Goal: Task Accomplishment & Management: Use online tool/utility

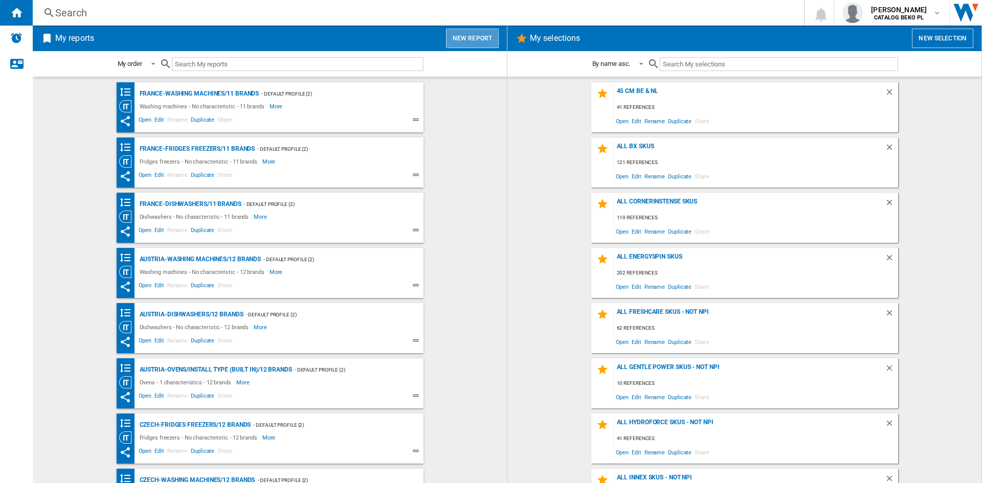
click at [458, 39] on button "New report" at bounding box center [472, 38] width 53 height 19
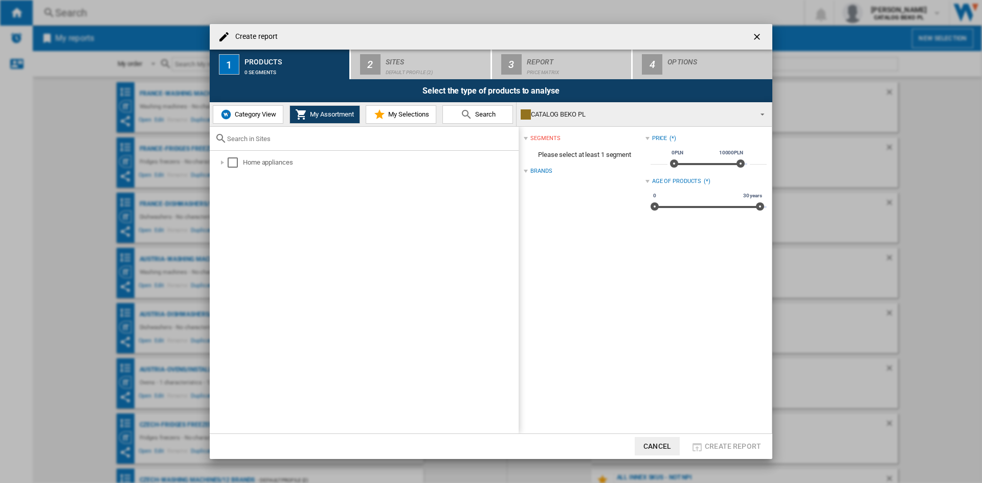
click at [400, 113] on span "My Selections" at bounding box center [407, 115] width 43 height 8
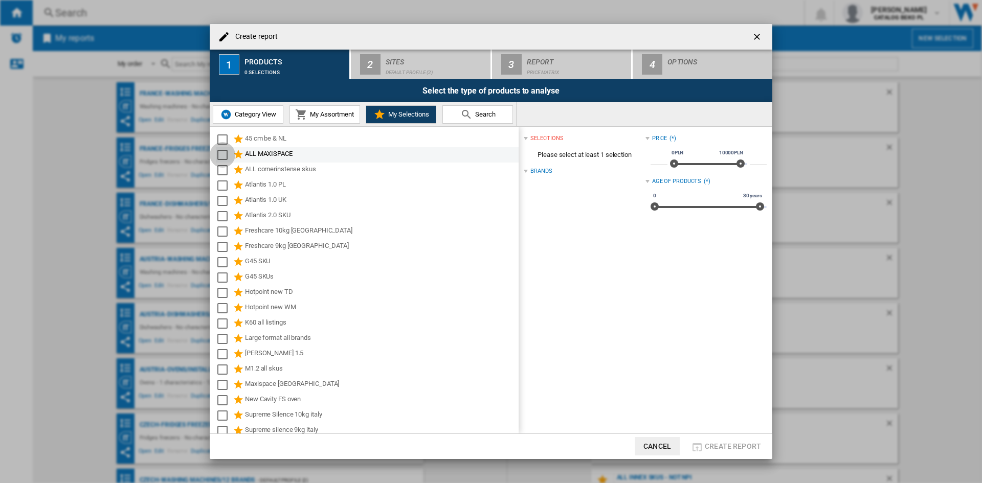
click at [225, 158] on div "Select" at bounding box center [222, 155] width 10 height 10
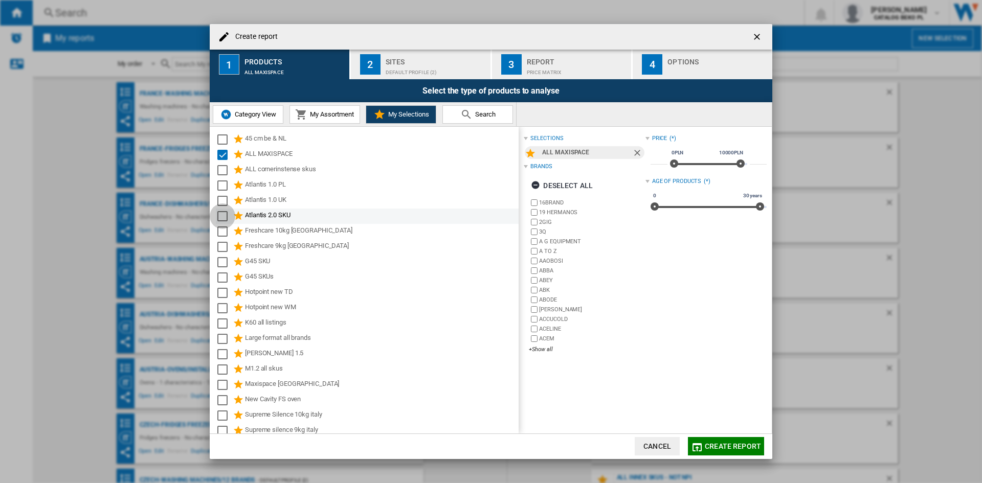
click at [224, 213] on div "Select" at bounding box center [222, 216] width 10 height 10
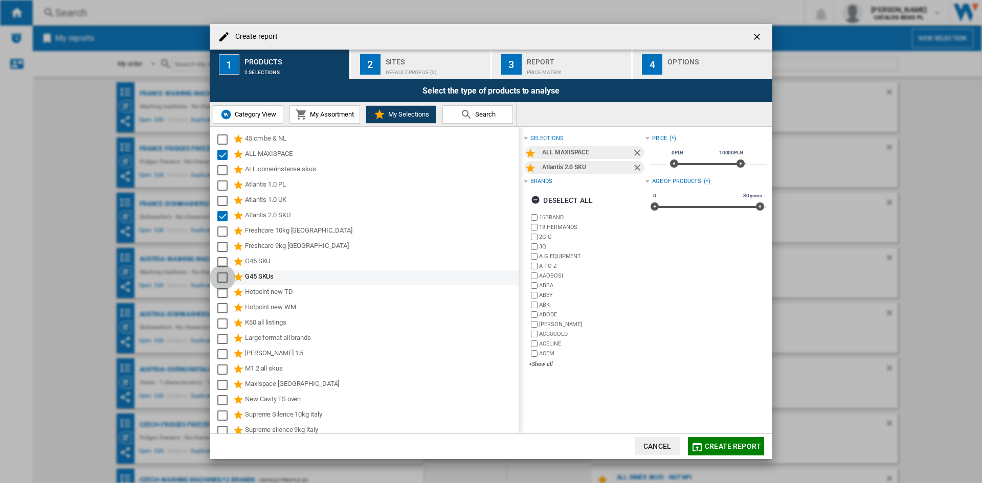
click at [223, 273] on div "Select" at bounding box center [222, 278] width 10 height 10
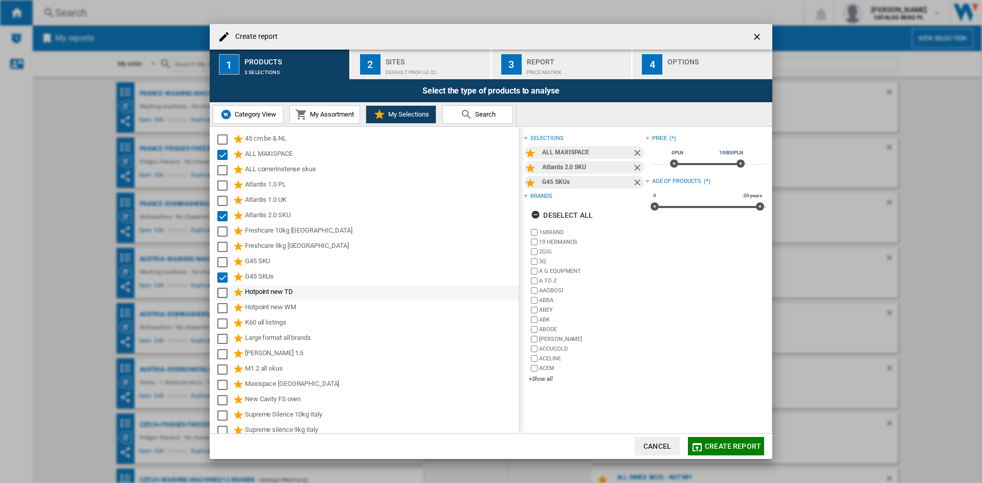
scroll to position [51, 0]
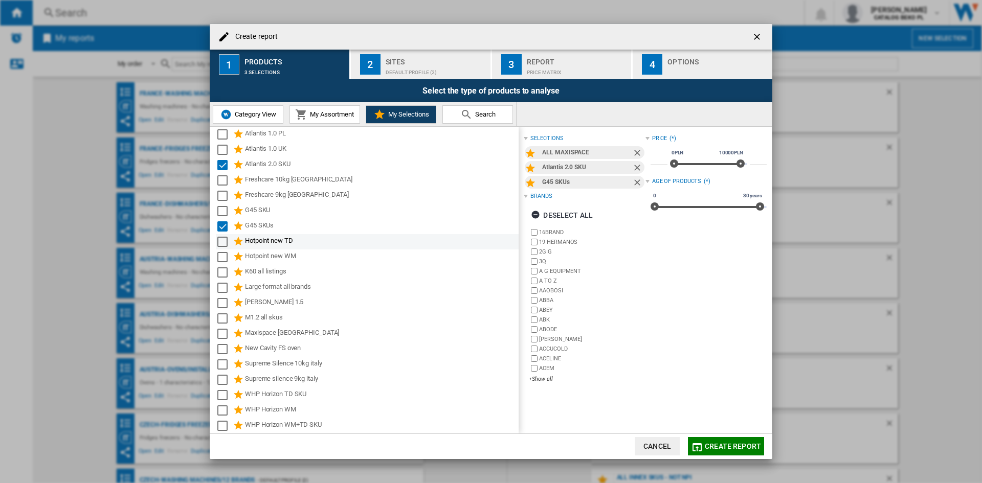
click at [224, 273] on div "Select" at bounding box center [222, 273] width 10 height 10
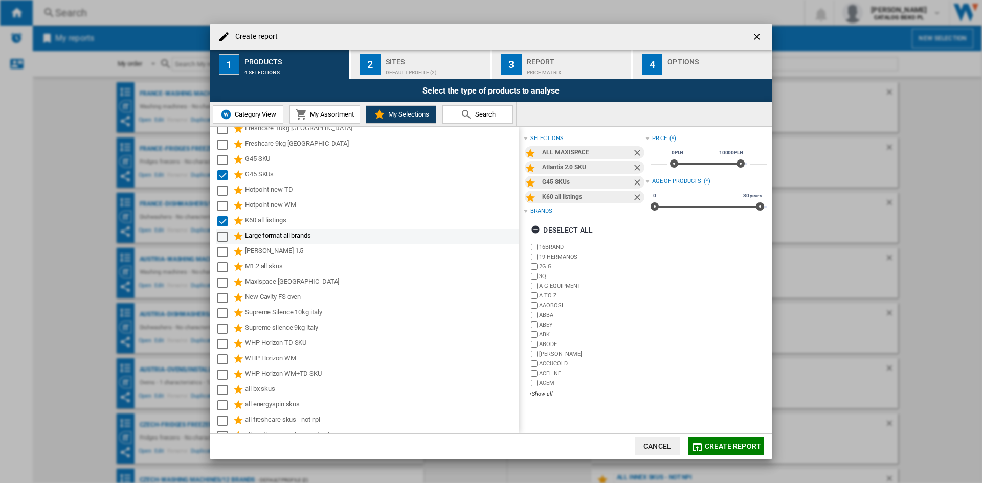
click at [226, 236] on div "Select" at bounding box center [222, 237] width 10 height 10
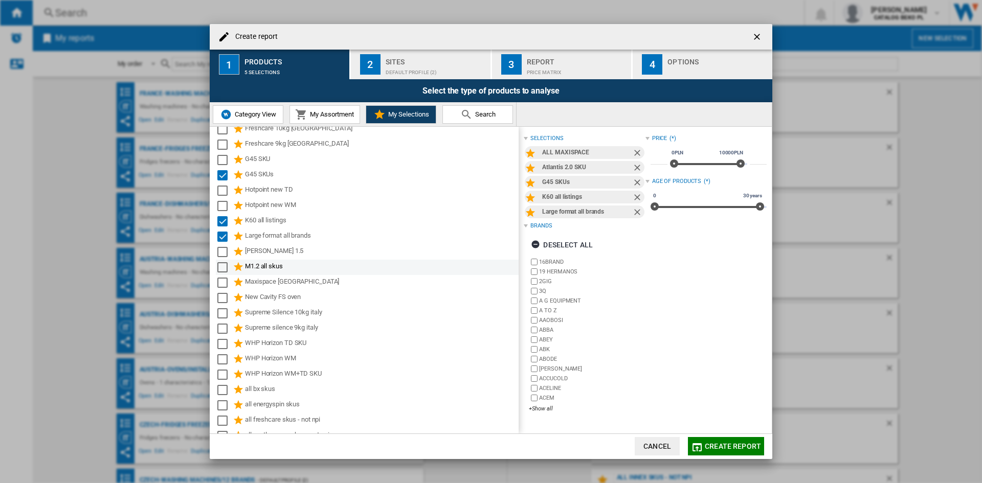
scroll to position [153, 0]
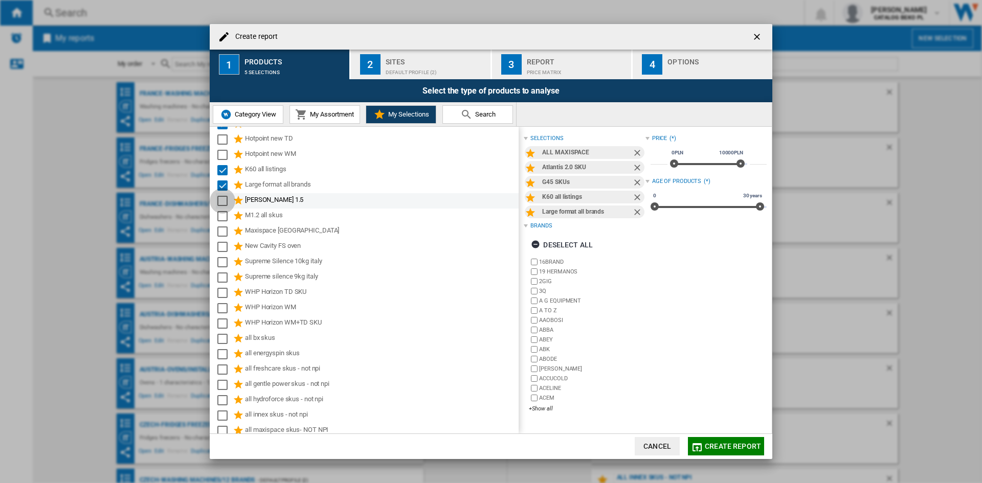
click at [222, 199] on div "Select" at bounding box center [222, 201] width 10 height 10
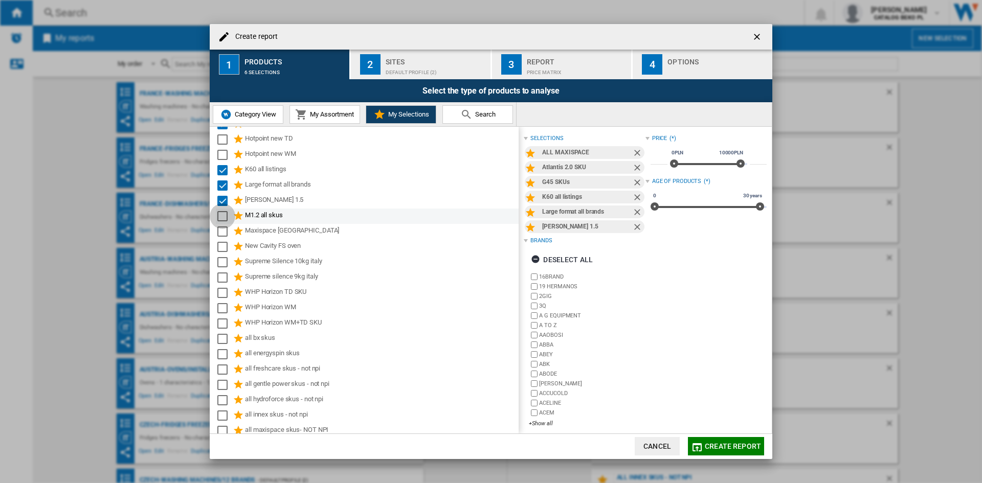
click at [223, 214] on div "Select" at bounding box center [222, 216] width 10 height 10
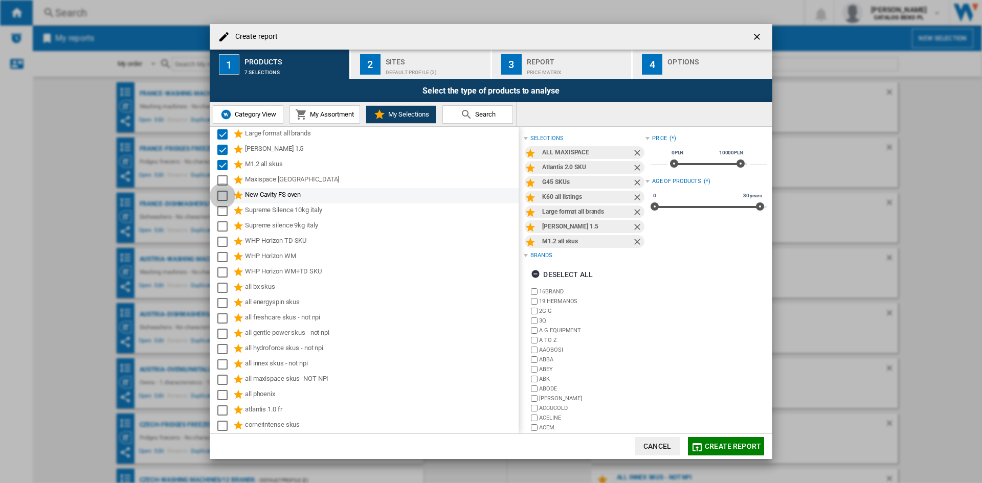
click at [223, 194] on div "Select" at bounding box center [222, 196] width 10 height 10
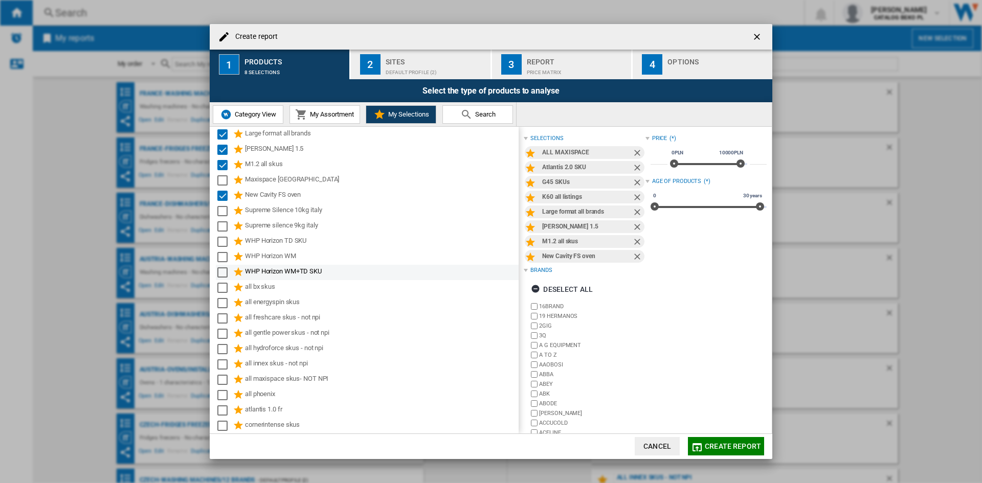
click at [220, 272] on div "Select" at bounding box center [222, 273] width 10 height 10
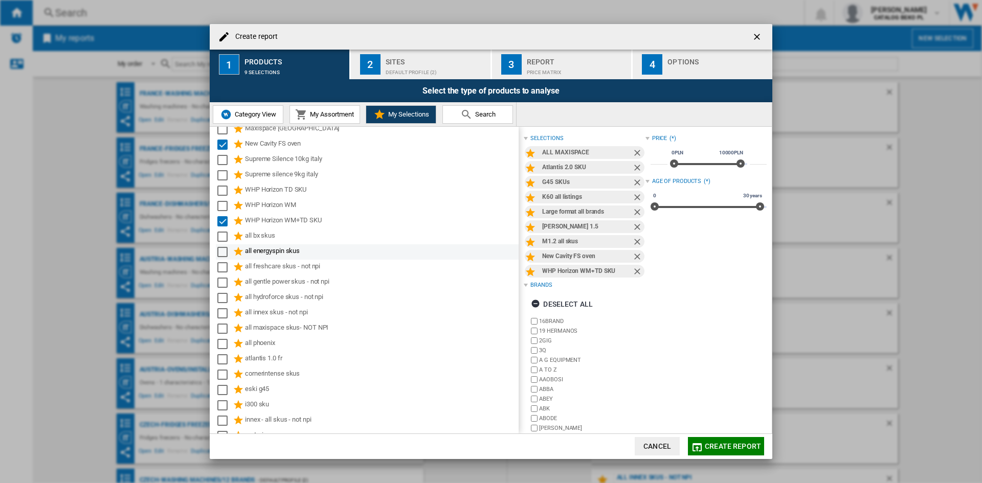
click at [222, 256] on div "Select" at bounding box center [222, 252] width 10 height 10
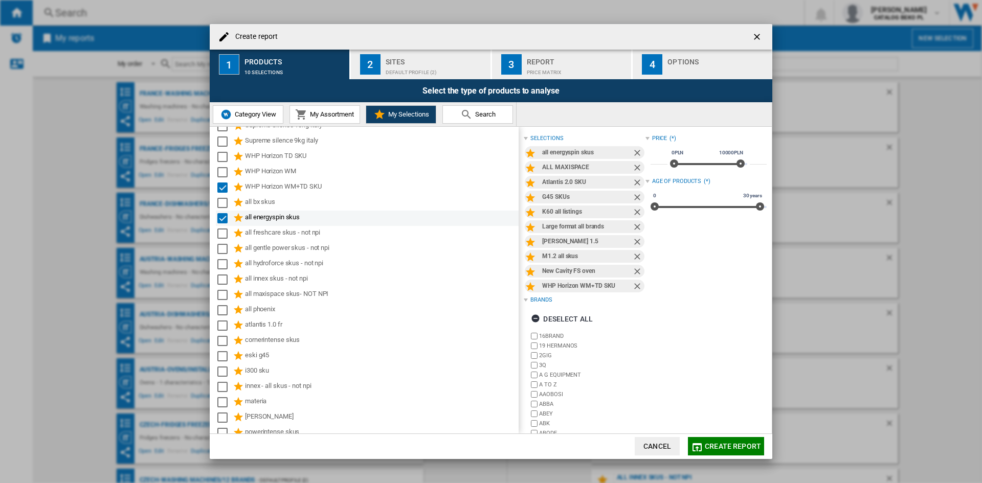
scroll to position [307, 0]
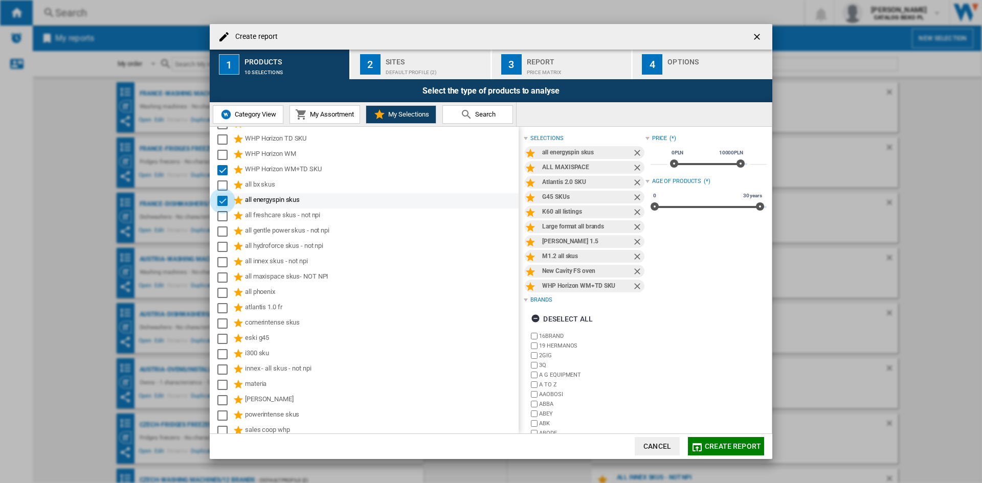
click at [223, 204] on div "Select" at bounding box center [222, 201] width 10 height 10
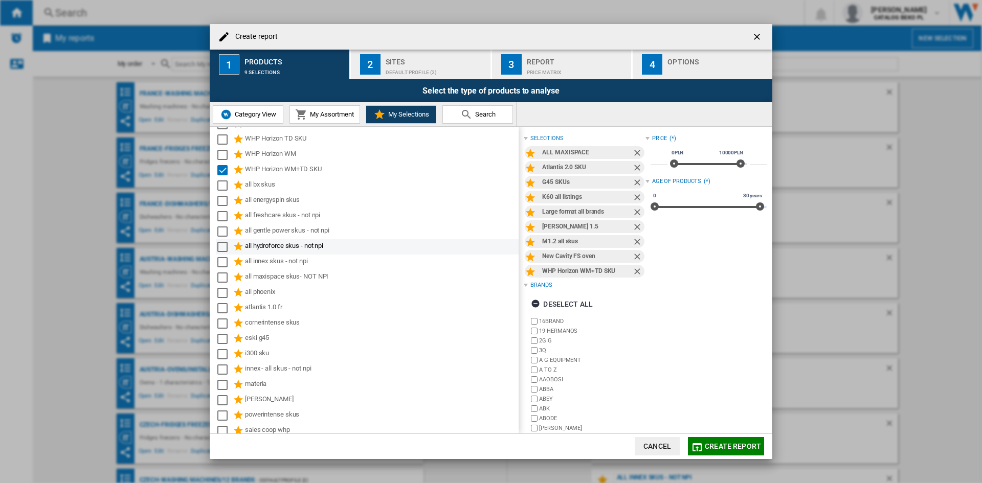
scroll to position [312, 0]
click at [224, 344] on div "Select" at bounding box center [222, 349] width 10 height 10
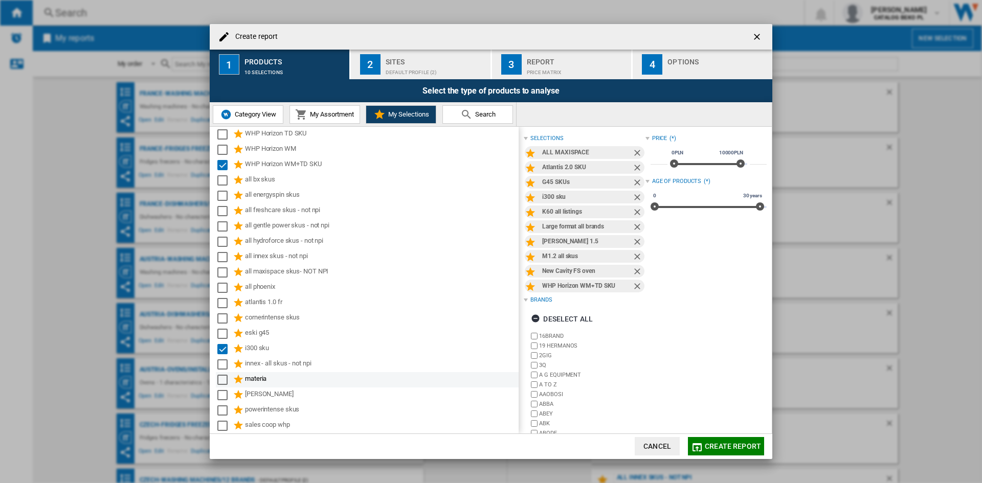
click at [218, 379] on div "Select" at bounding box center [222, 380] width 10 height 10
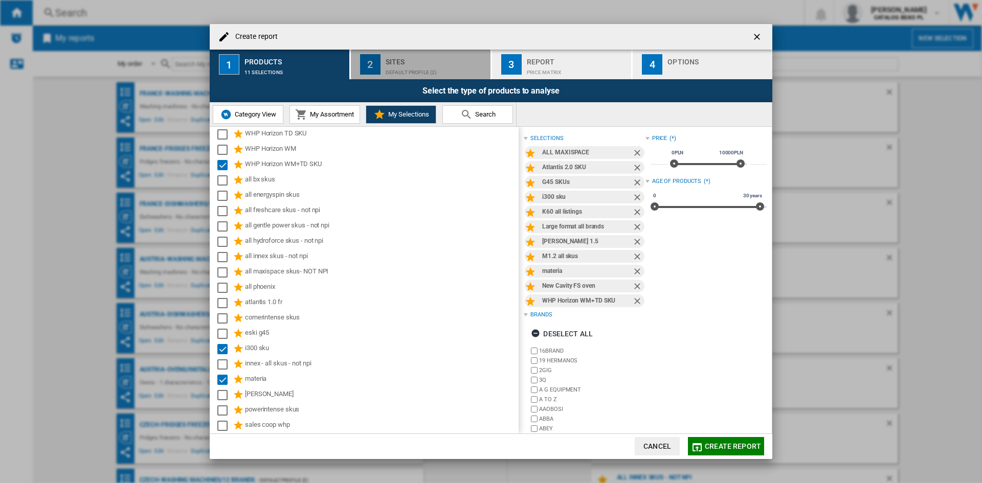
click at [458, 67] on div "Default profile (2)" at bounding box center [436, 69] width 101 height 11
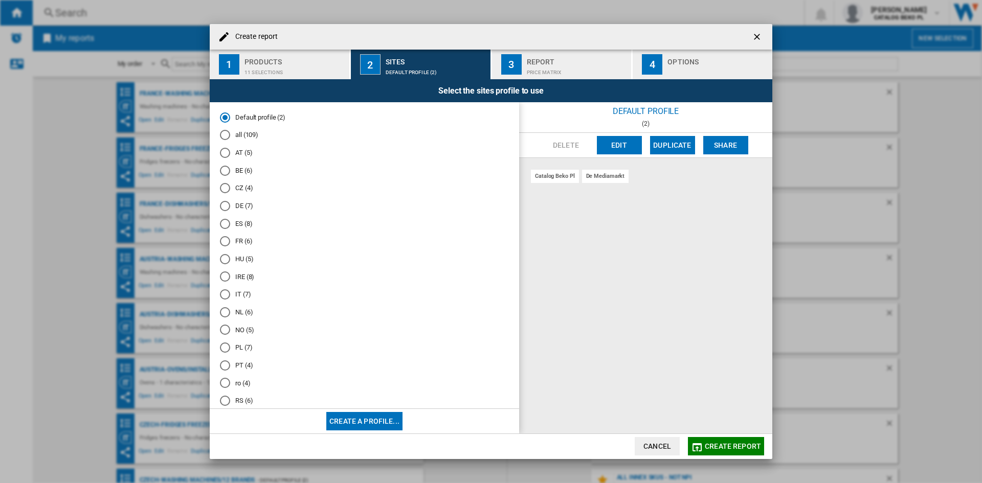
click at [227, 337] on md-radio-group "Default profile (2) all (109) AT (5) BE (6) CZ (4) DE (7) ES (8) FR (6) HU (5) …" at bounding box center [364, 281] width 289 height 337
click at [227, 334] on div "NO (5)" at bounding box center [225, 330] width 10 height 10
click at [692, 67] on div "button" at bounding box center [718, 69] width 101 height 11
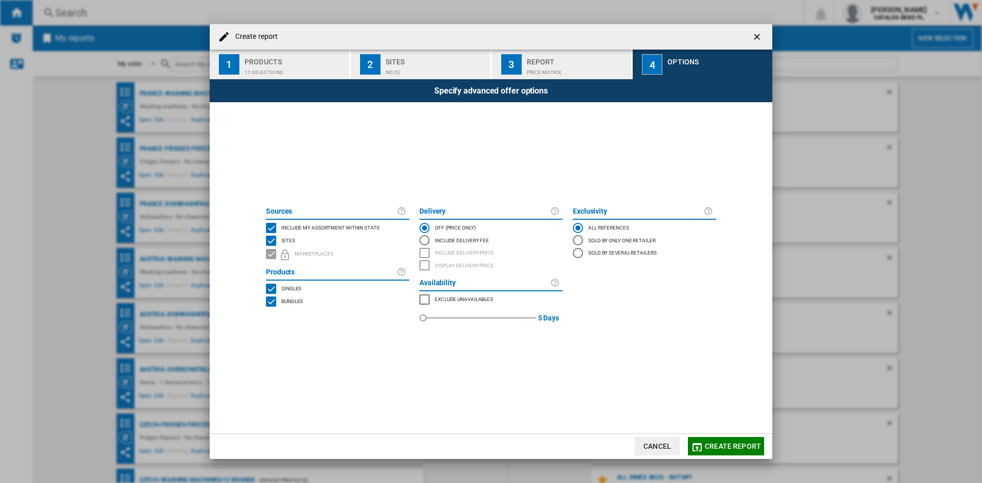
click at [366, 227] on span "Include my assortment within stats" at bounding box center [330, 227] width 98 height 7
click at [735, 449] on span "Create report" at bounding box center [733, 447] width 56 height 8
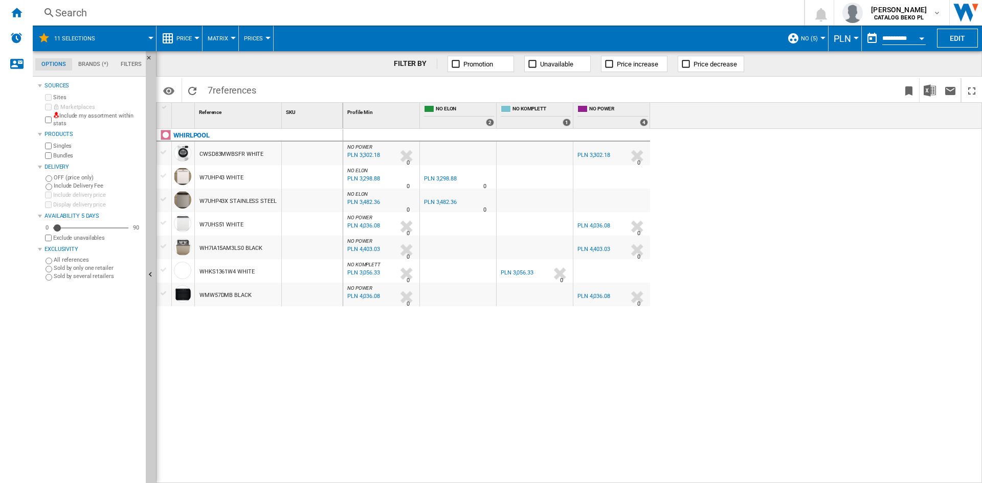
click at [851, 35] on button "PLN" at bounding box center [845, 39] width 23 height 26
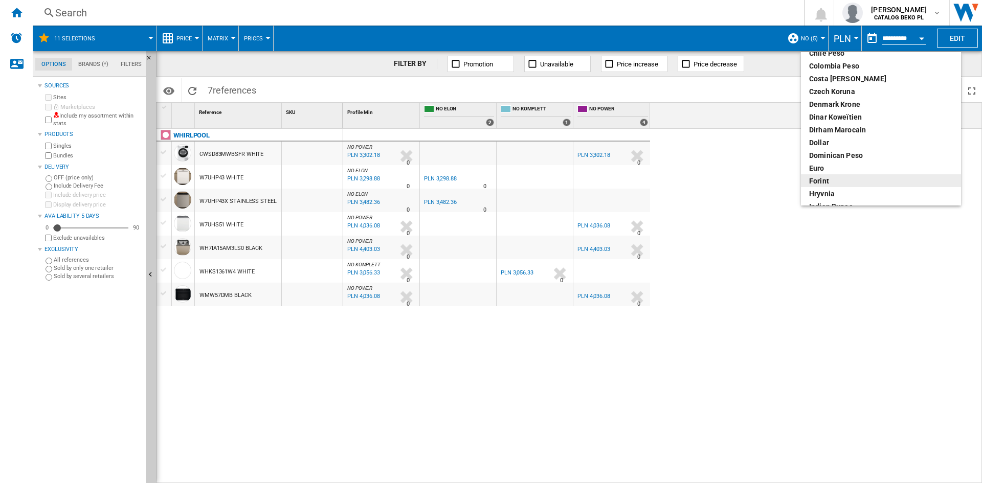
scroll to position [102, 0]
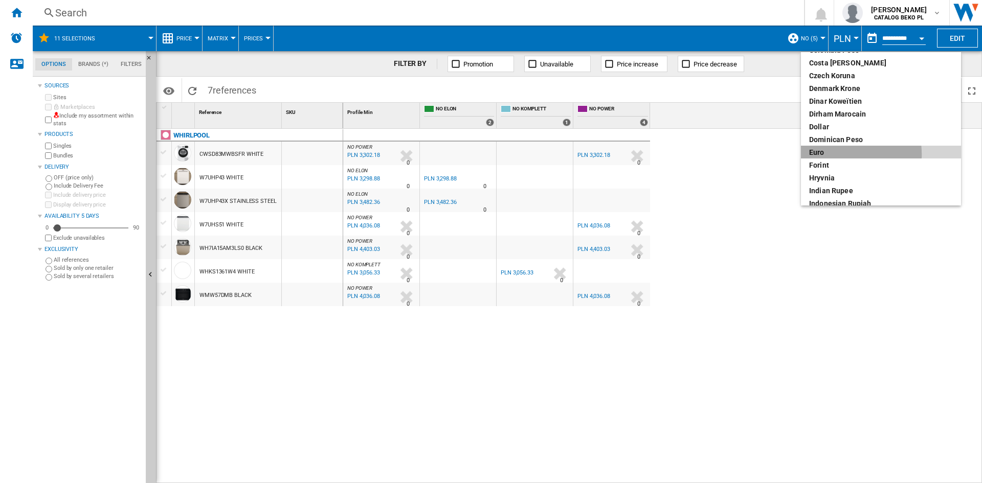
click at [830, 154] on div "euro" at bounding box center [881, 152] width 144 height 10
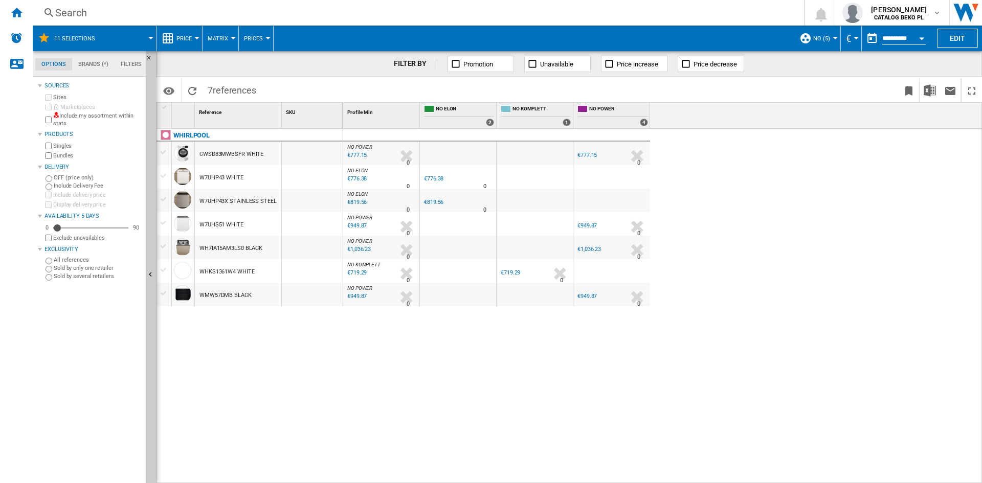
click at [369, 401] on div "NO POWER : -1.0 % €777.15 % N/A 0 NO POWER : -1.0 % €777.15 % N/A" at bounding box center [662, 306] width 639 height 355
click at [825, 36] on span "NO (5)" at bounding box center [821, 38] width 17 height 7
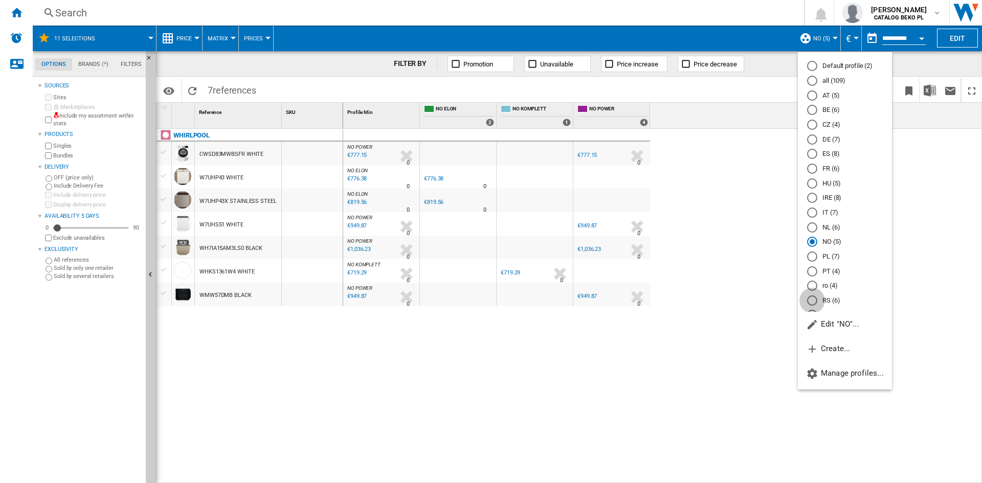
click at [809, 301] on div "RS (6)" at bounding box center [812, 301] width 10 height 10
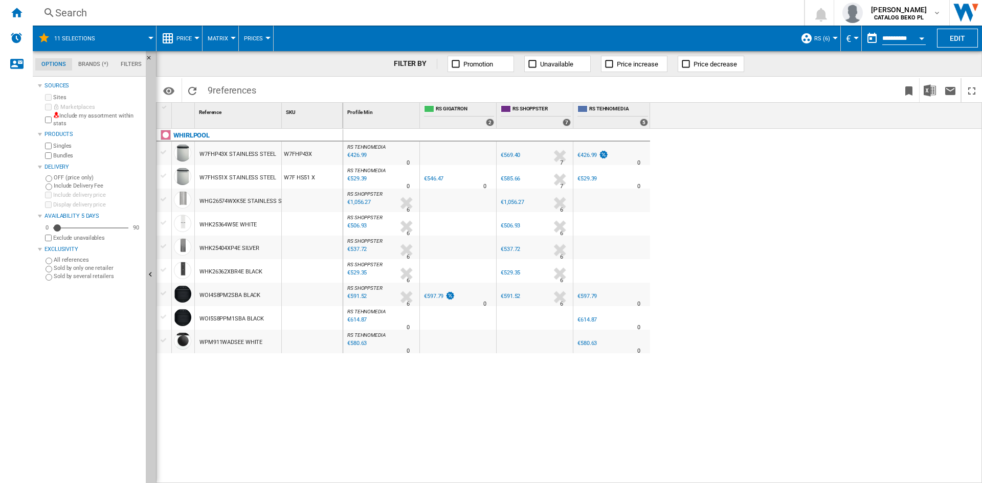
click at [825, 38] on span "RS (6)" at bounding box center [822, 38] width 16 height 7
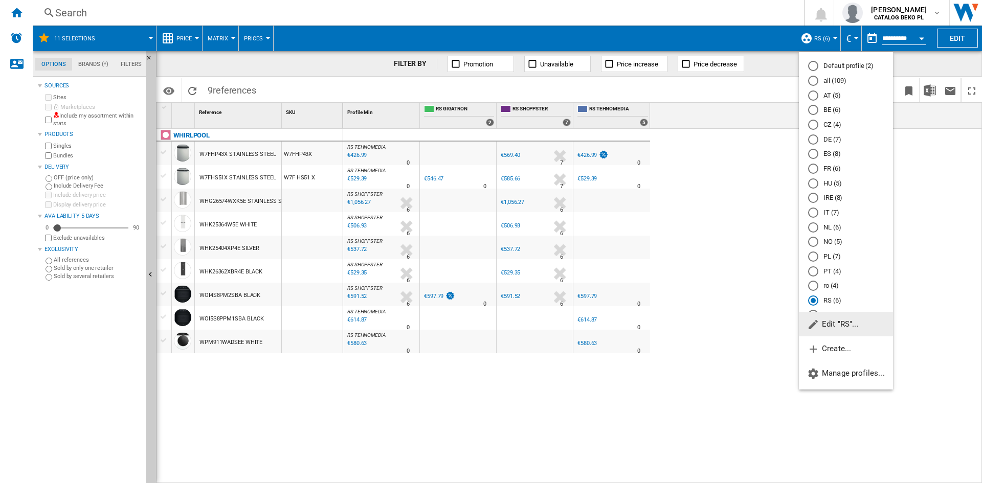
click at [830, 96] on md-radio-button "AT (5)" at bounding box center [846, 96] width 76 height 10
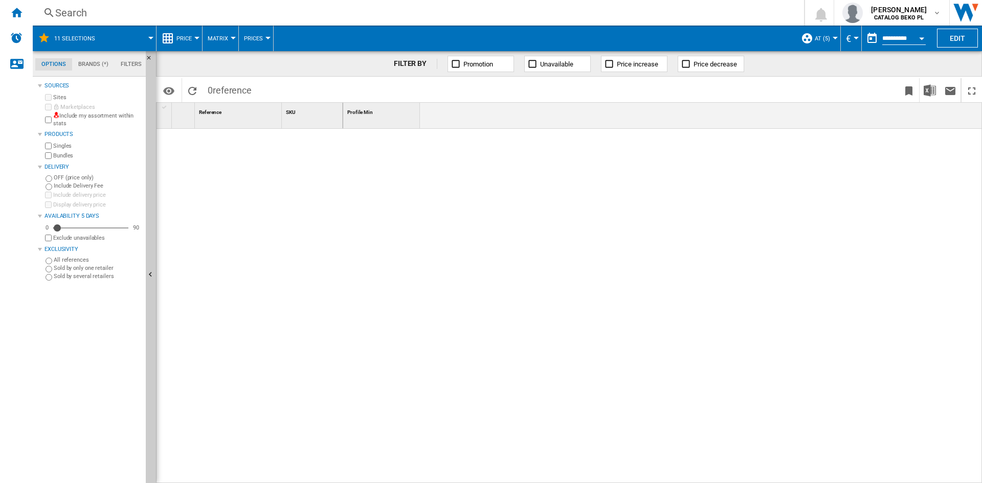
click at [823, 38] on span "AT (5)" at bounding box center [822, 38] width 15 height 7
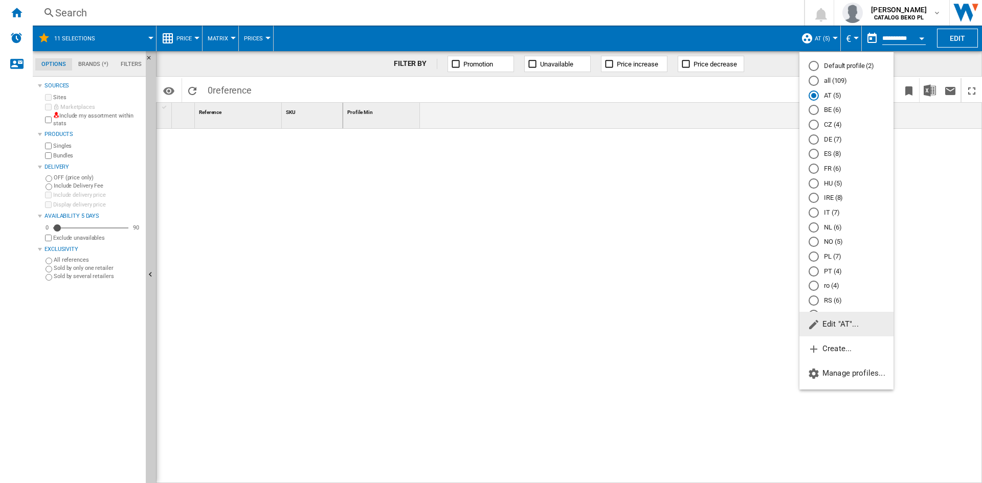
click at [831, 121] on md-radio-button "CZ (4)" at bounding box center [847, 125] width 76 height 10
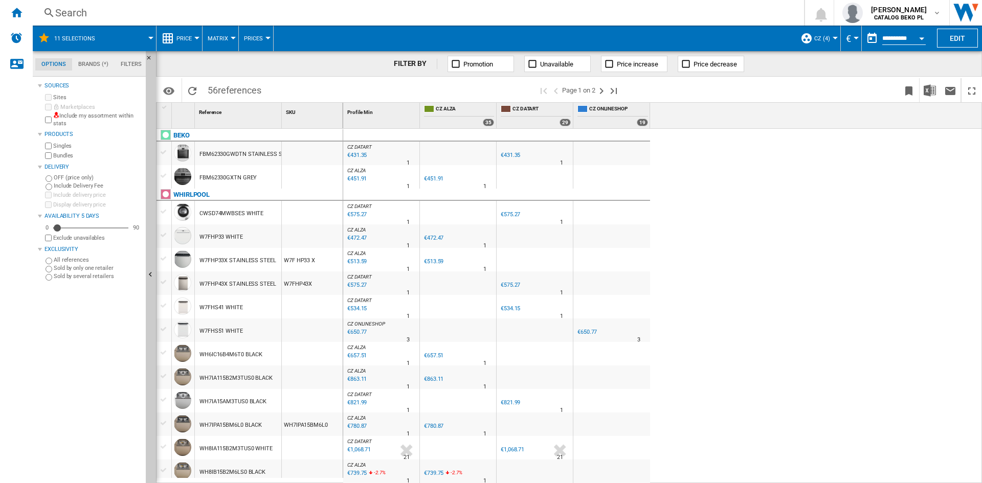
click at [830, 45] on button "CZ (4)" at bounding box center [824, 39] width 21 height 26
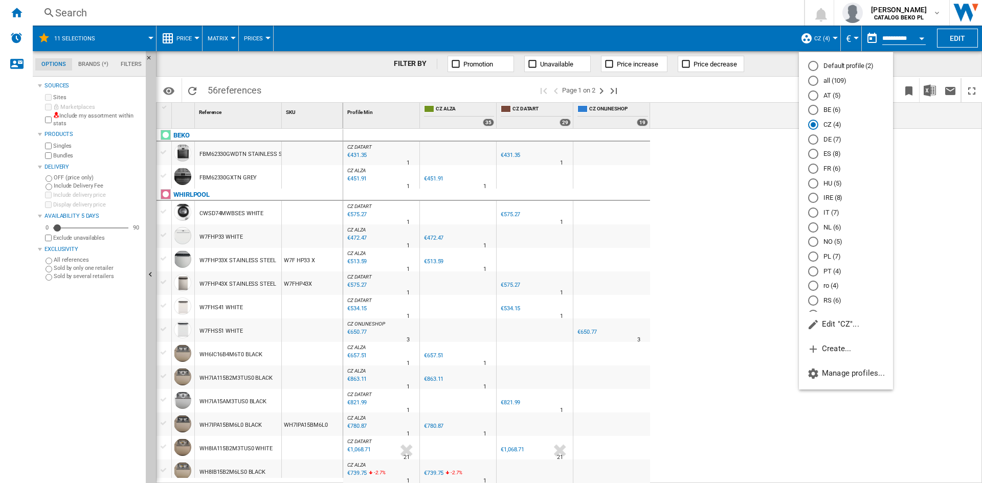
click at [830, 180] on md-radio-button "HU (5)" at bounding box center [846, 184] width 76 height 10
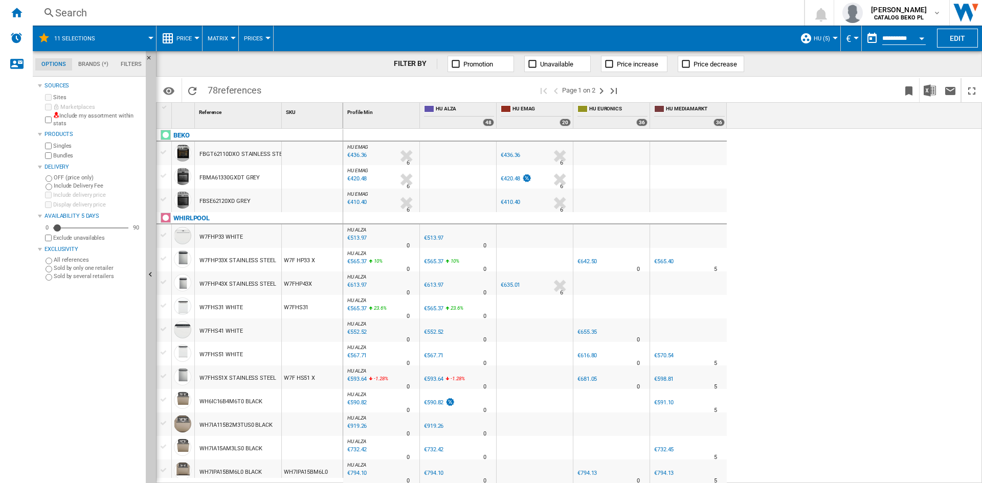
click at [821, 38] on span "HU (5)" at bounding box center [822, 38] width 16 height 7
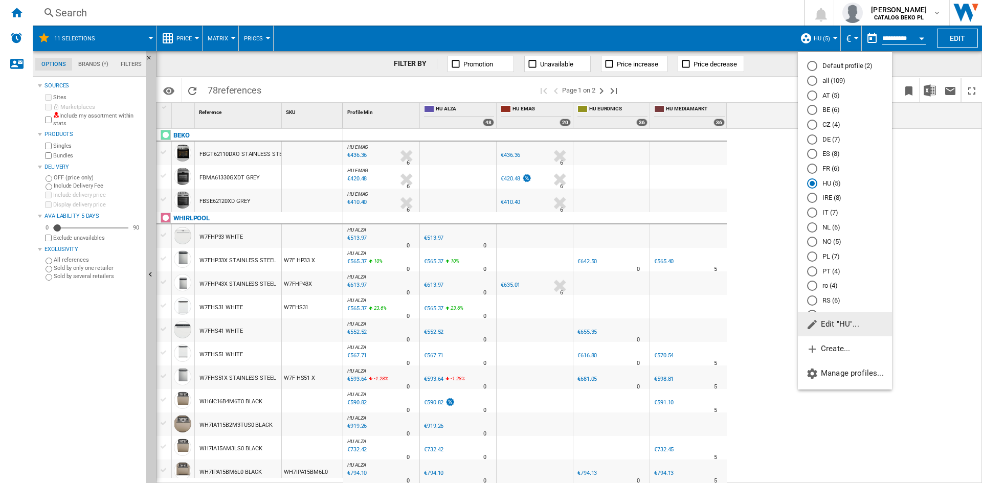
click at [752, 192] on md-backdrop at bounding box center [491, 241] width 982 height 483
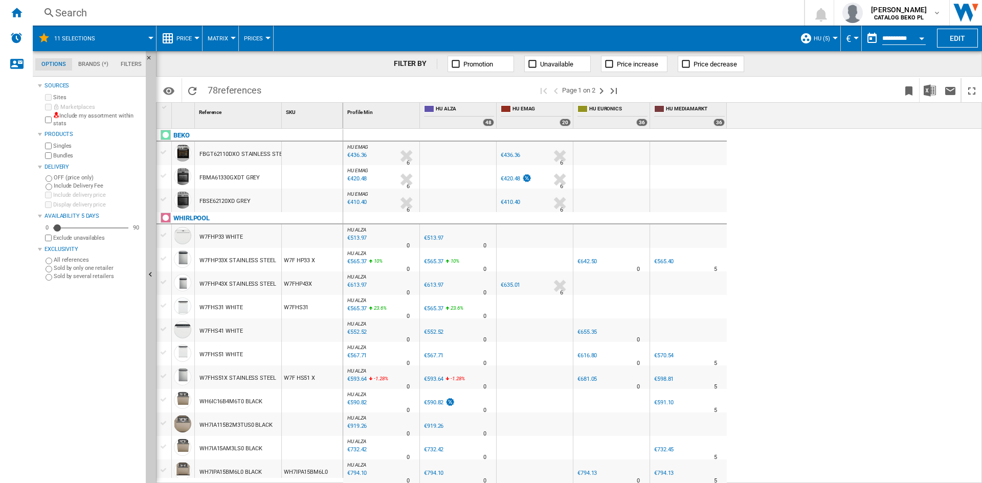
click at [828, 33] on button "HU (5)" at bounding box center [824, 39] width 21 height 26
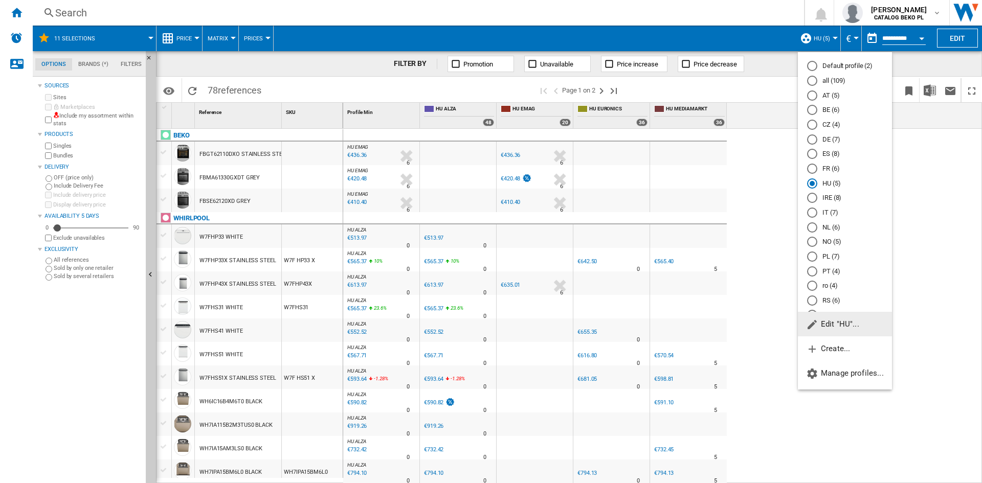
click at [809, 123] on div "CZ (4)" at bounding box center [812, 125] width 10 height 10
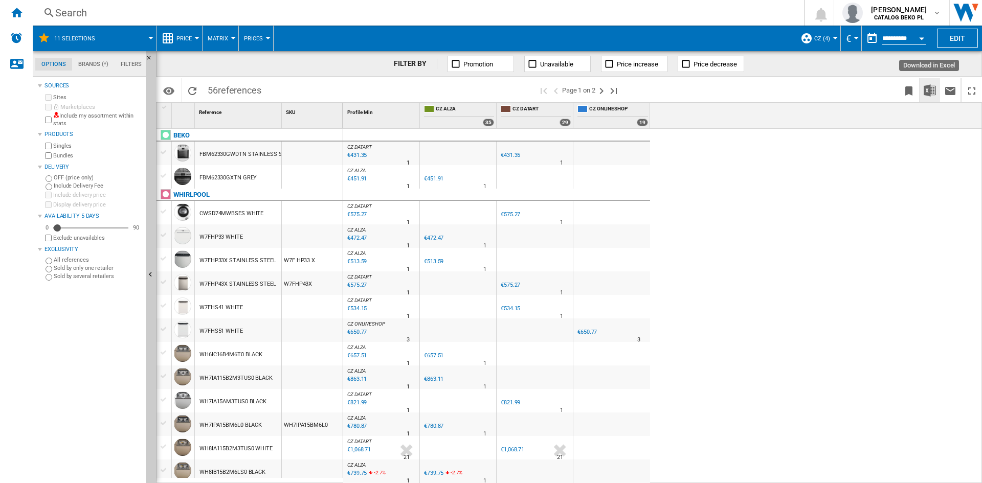
click at [924, 95] on img "Download in Excel" at bounding box center [930, 90] width 12 height 12
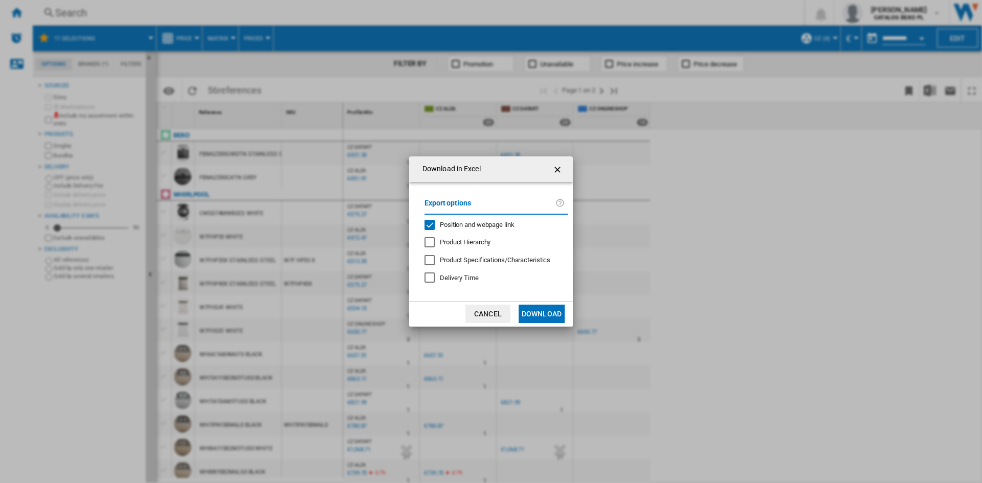
click at [534, 315] on button "Download" at bounding box center [542, 314] width 46 height 18
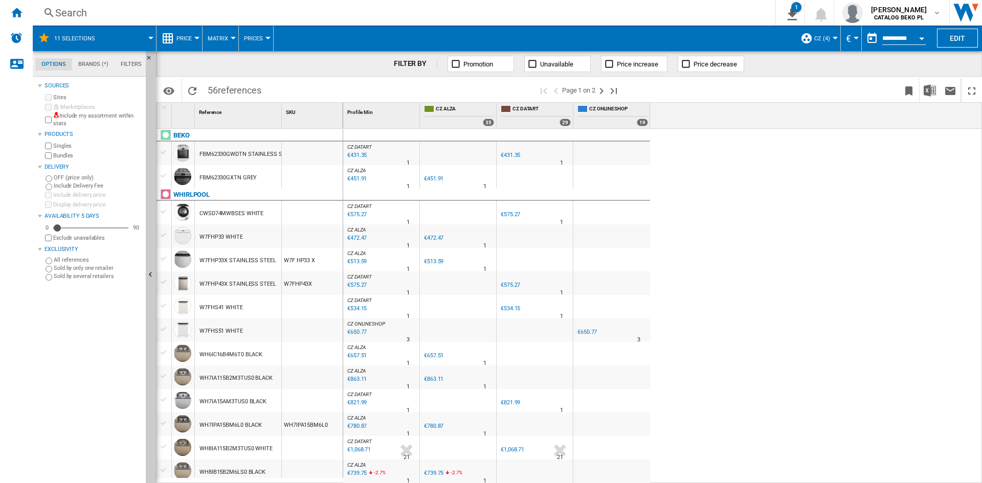
click at [822, 39] on span "CZ (4)" at bounding box center [822, 38] width 16 height 7
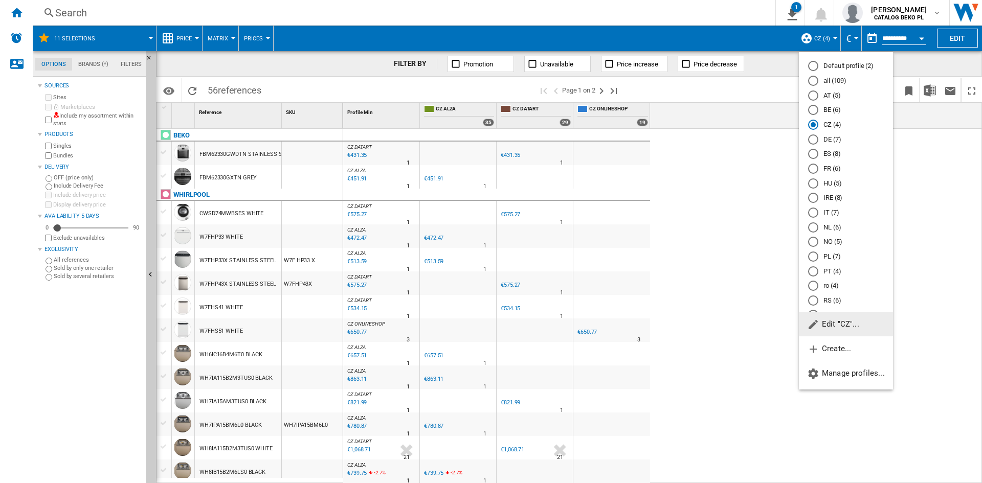
click at [830, 183] on md-radio-button "HU (5)" at bounding box center [846, 184] width 76 height 10
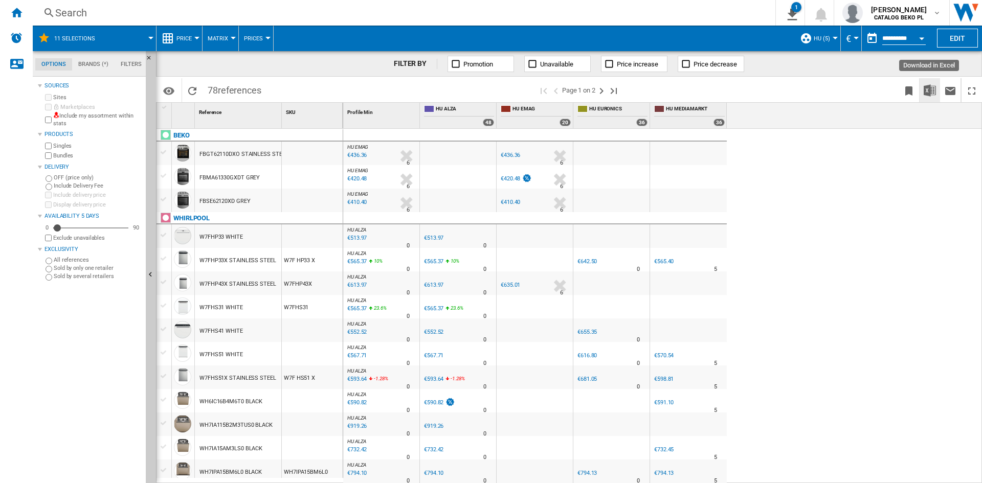
click at [925, 89] on img "Download in Excel" at bounding box center [930, 90] width 12 height 12
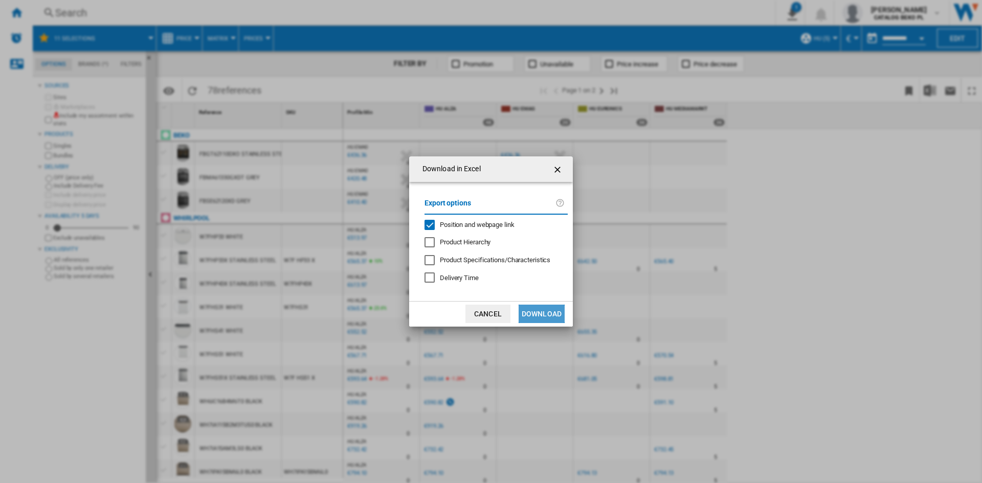
click at [553, 308] on button "Download" at bounding box center [542, 314] width 46 height 18
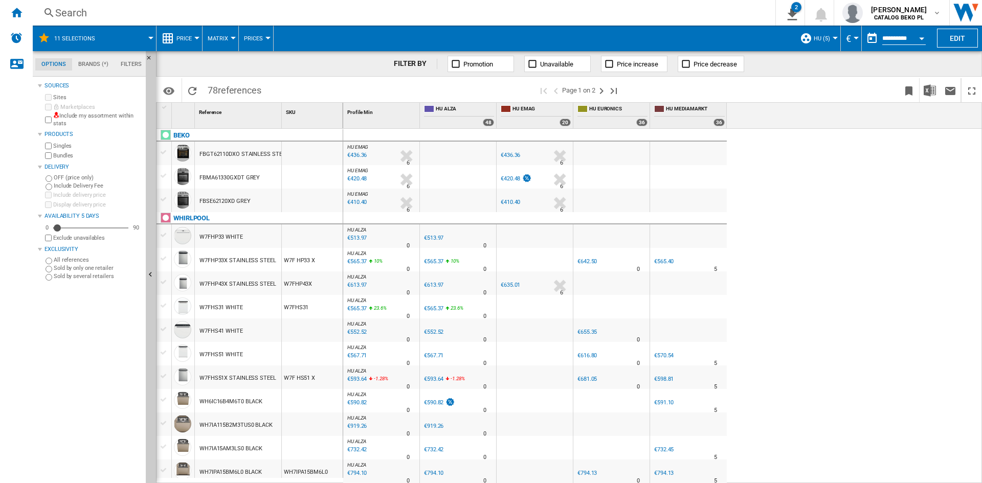
click at [833, 38] on div at bounding box center [835, 38] width 5 height 3
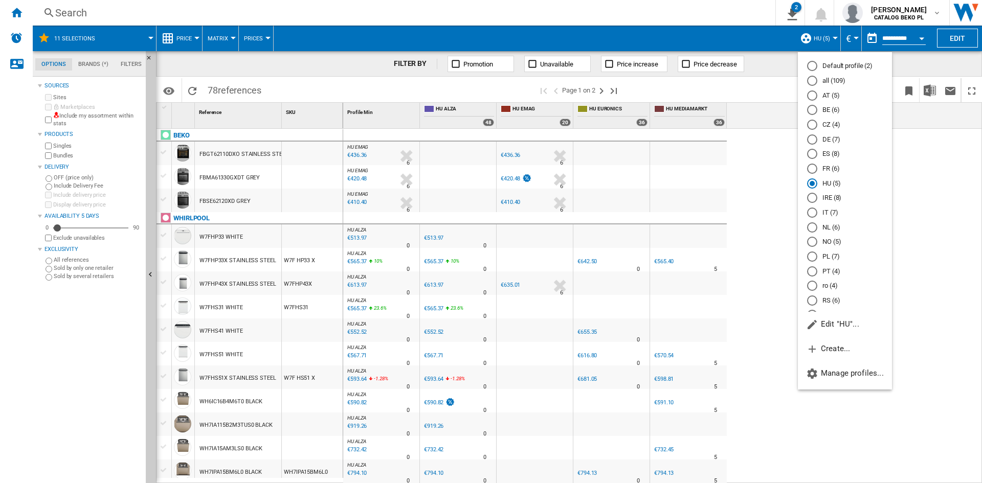
click at [832, 156] on md-radio-button "ES (8)" at bounding box center [845, 154] width 76 height 10
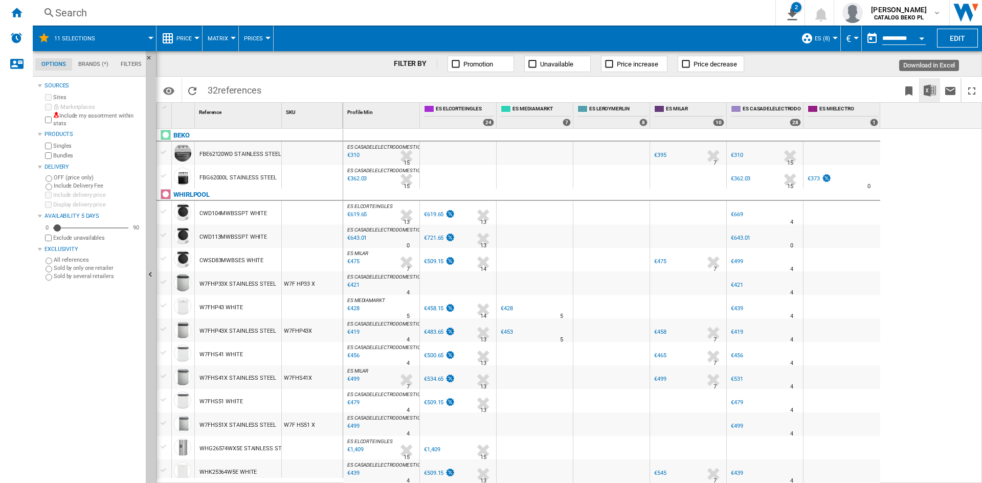
click at [927, 90] on img "Download in Excel" at bounding box center [930, 90] width 12 height 12
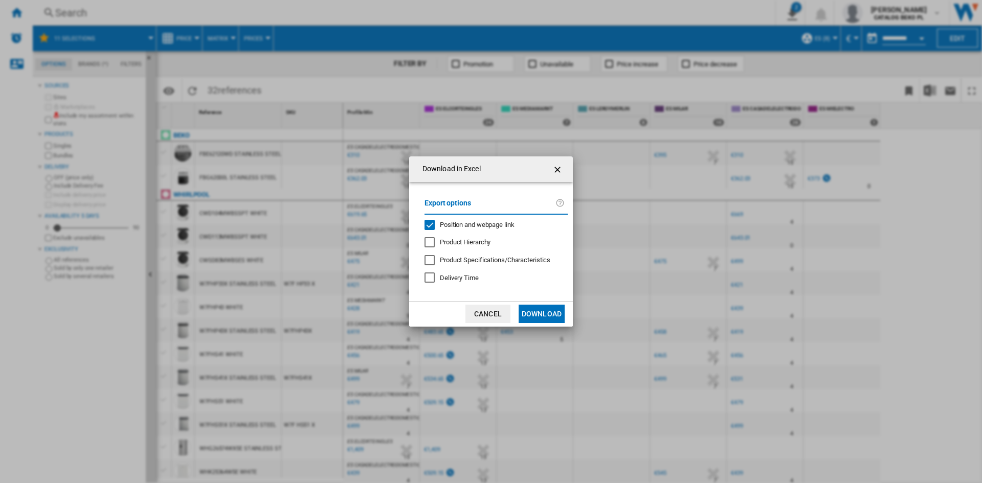
click at [549, 318] on button "Download" at bounding box center [542, 314] width 46 height 18
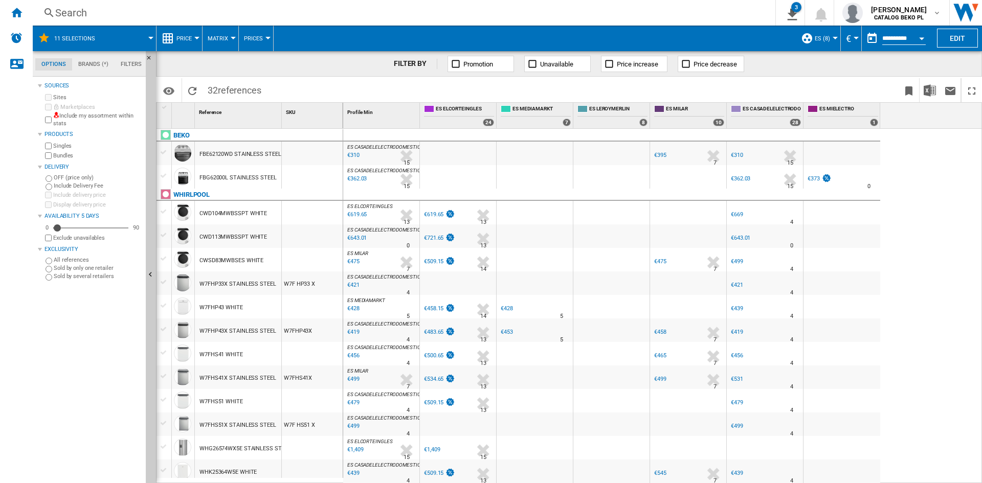
click at [816, 41] on span "ES (8)" at bounding box center [822, 38] width 15 height 7
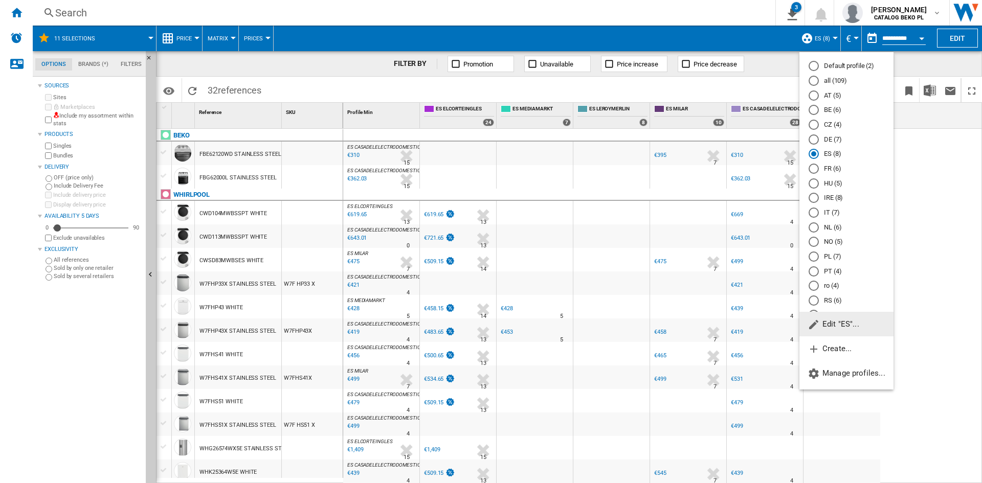
click at [833, 271] on md-radio-button "PT (4)" at bounding box center [847, 272] width 76 height 10
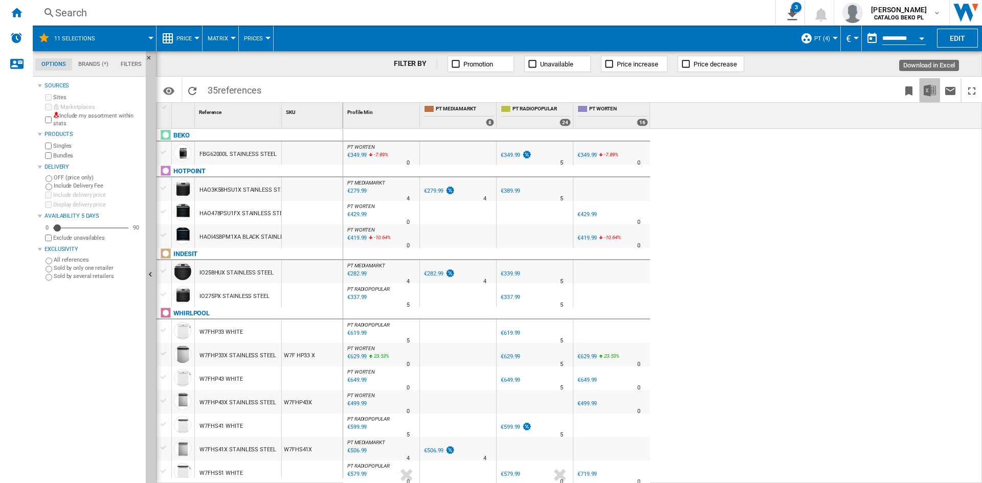
click at [922, 94] on button "Download in Excel" at bounding box center [930, 90] width 20 height 24
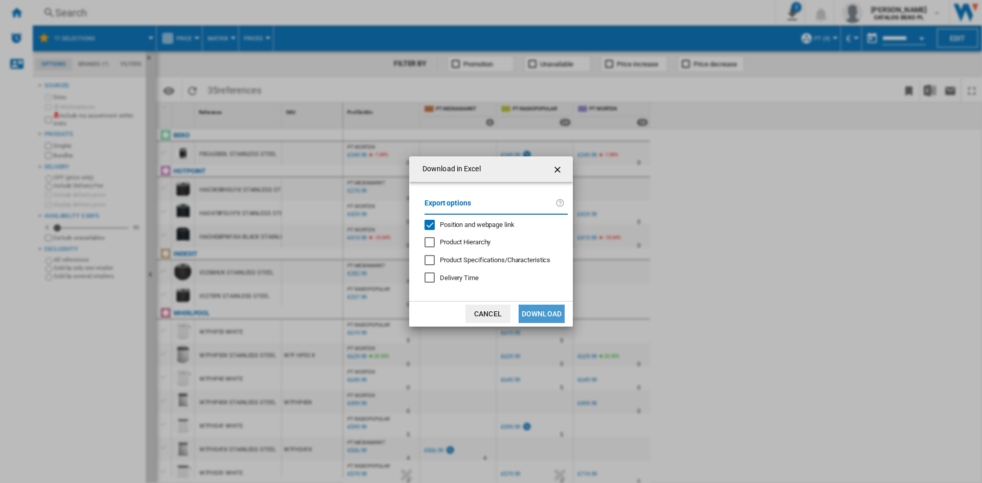
click at [534, 308] on button "Download" at bounding box center [542, 314] width 46 height 18
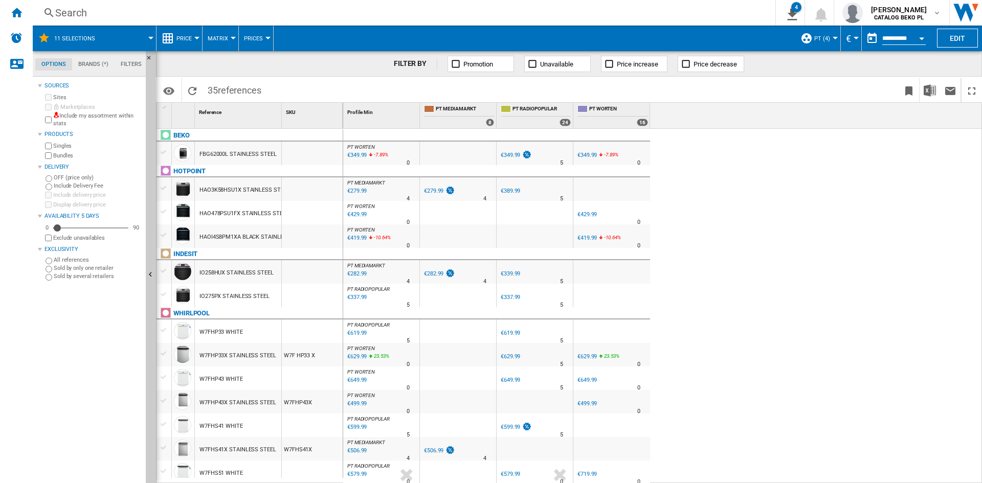
click at [823, 41] on span "PT (4)" at bounding box center [822, 38] width 16 height 7
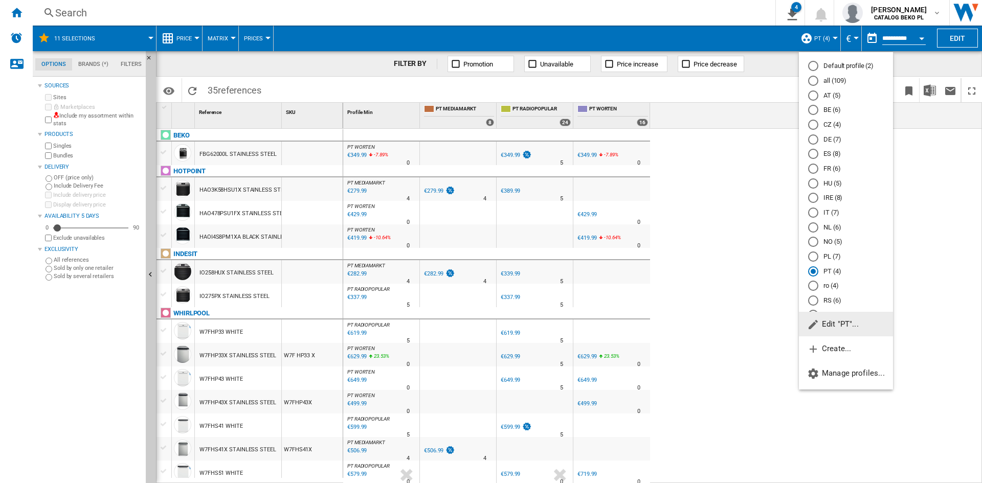
scroll to position [28, 0]
click at [830, 229] on md-radio-button "PL (7)" at bounding box center [846, 230] width 76 height 10
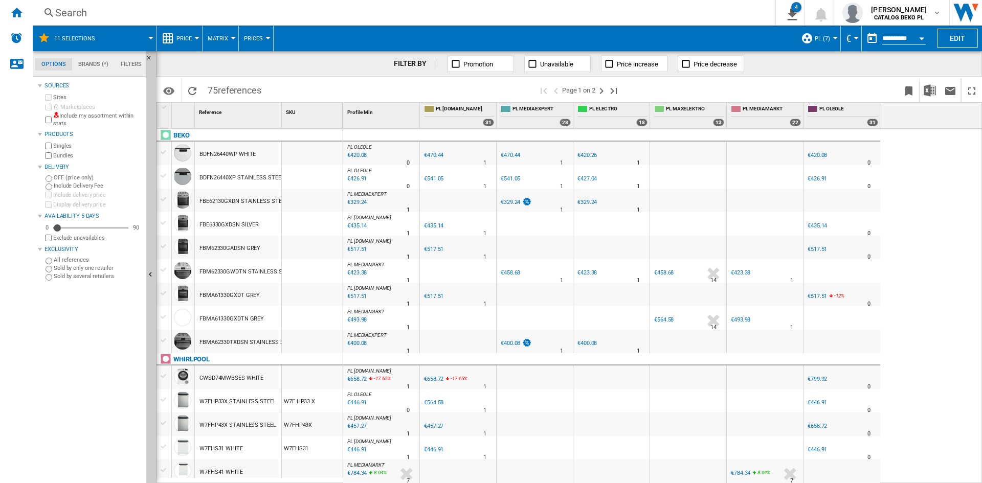
click at [822, 38] on span "PL (7)" at bounding box center [822, 38] width 15 height 7
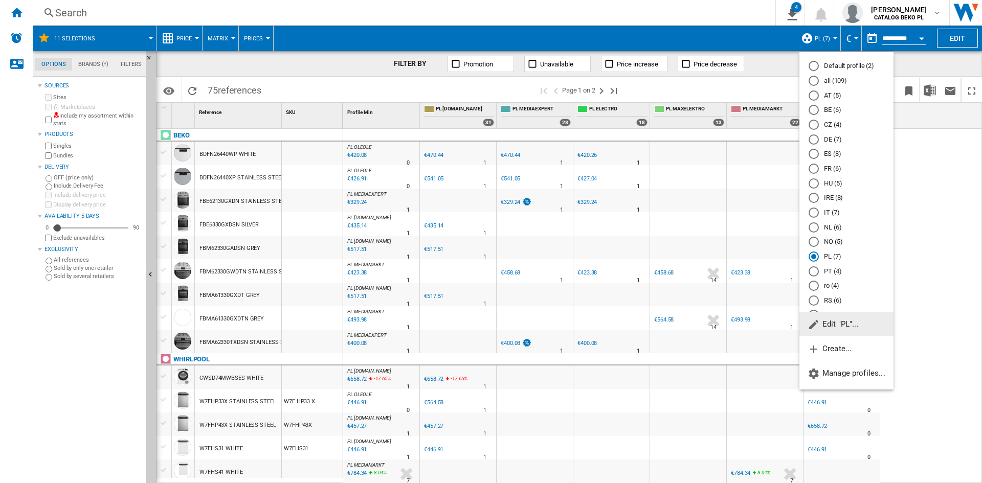
click at [923, 204] on md-backdrop at bounding box center [491, 241] width 982 height 483
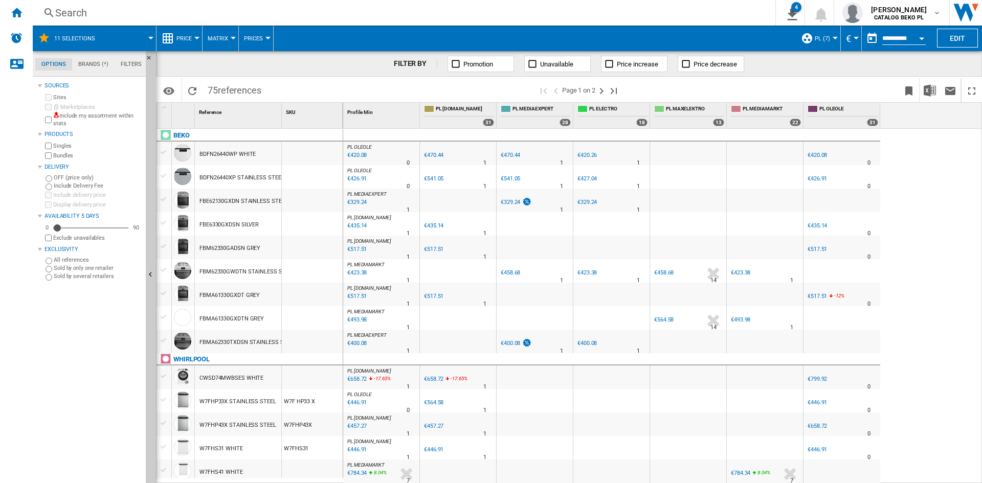
click at [818, 39] on span "PL (7)" at bounding box center [822, 38] width 15 height 7
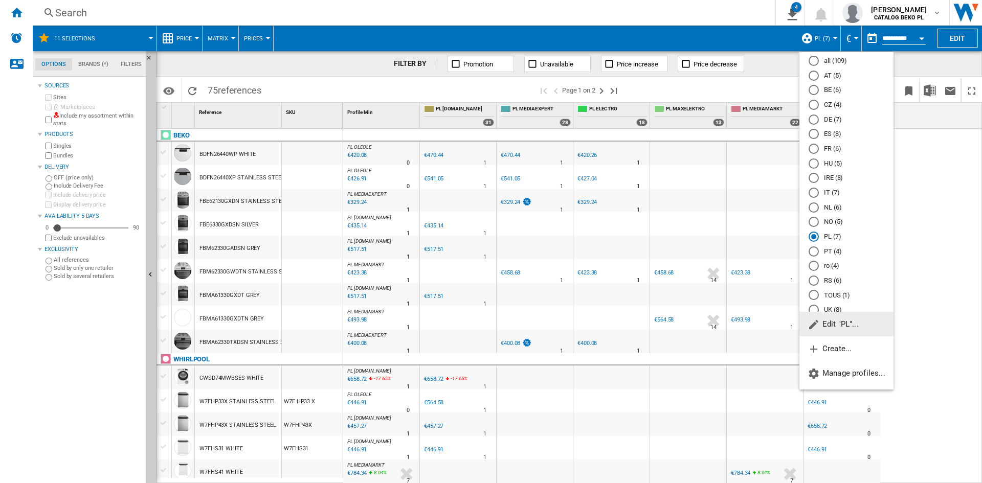
scroll to position [28, 0]
click at [942, 239] on md-backdrop at bounding box center [491, 241] width 982 height 483
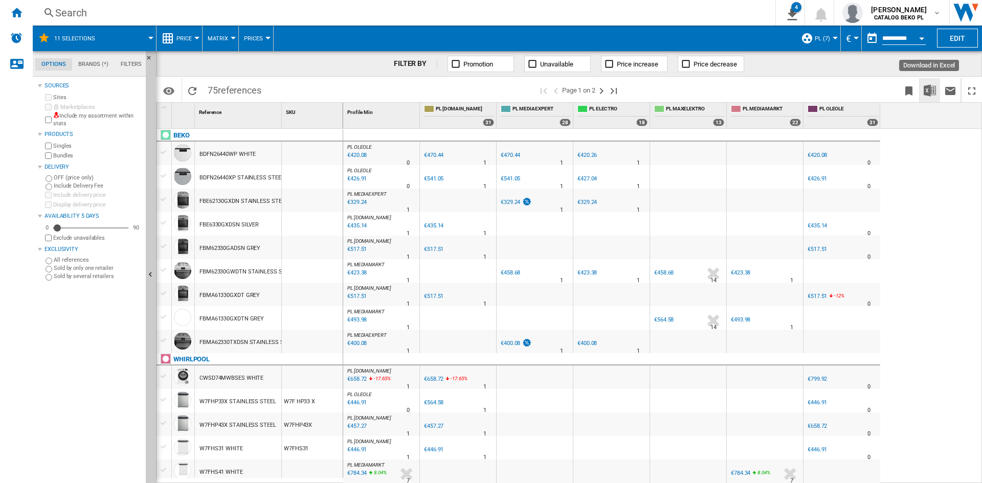
click at [932, 87] on img "Download in Excel" at bounding box center [930, 90] width 12 height 12
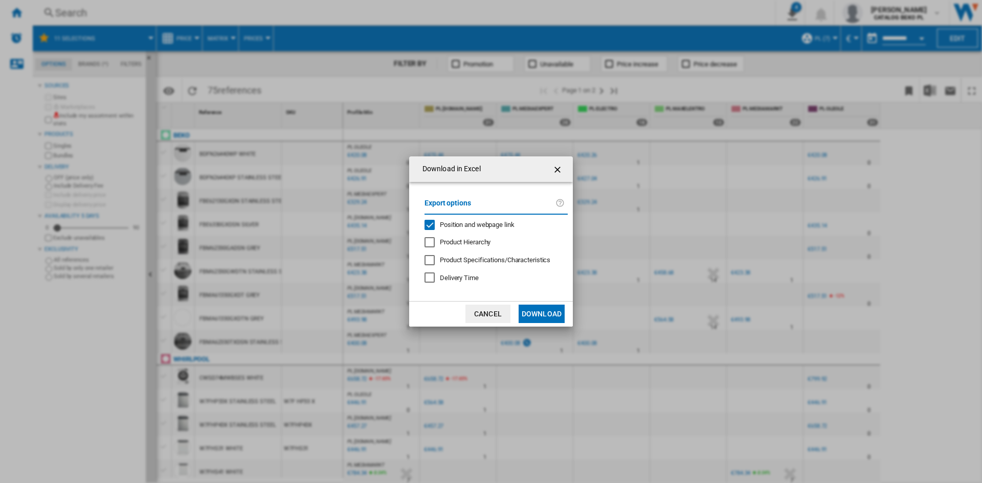
click at [551, 307] on button "Download" at bounding box center [542, 314] width 46 height 18
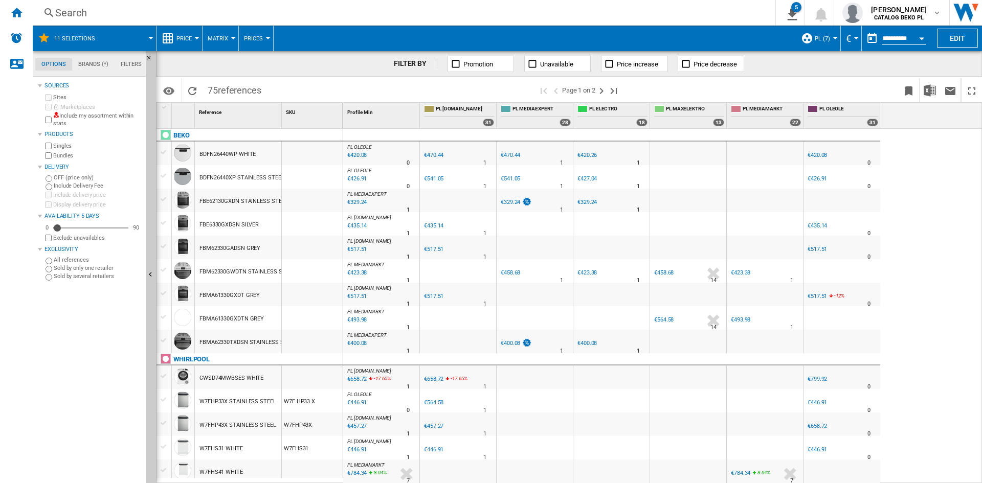
click at [829, 36] on button "PL (7)" at bounding box center [825, 39] width 20 height 26
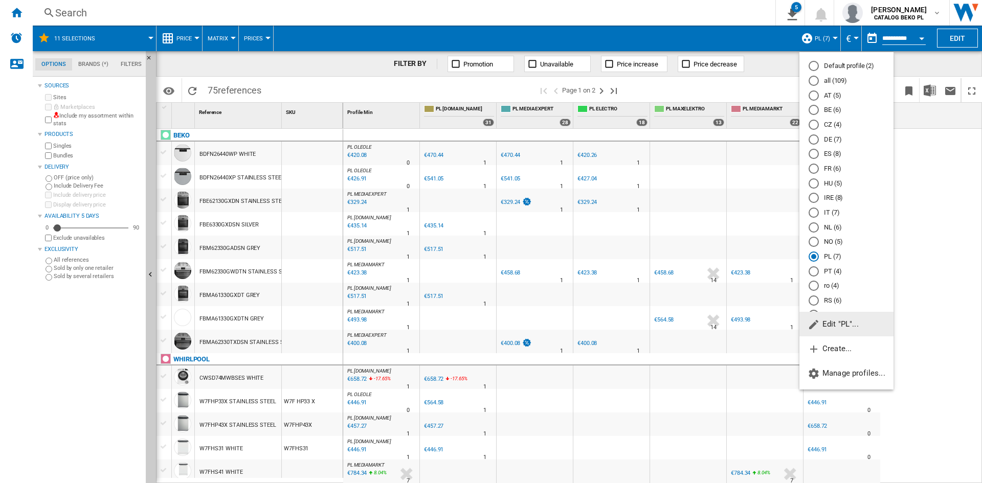
click at [834, 281] on md-radio-button "ro (4)" at bounding box center [847, 286] width 76 height 10
